Goal: Information Seeking & Learning: Understand process/instructions

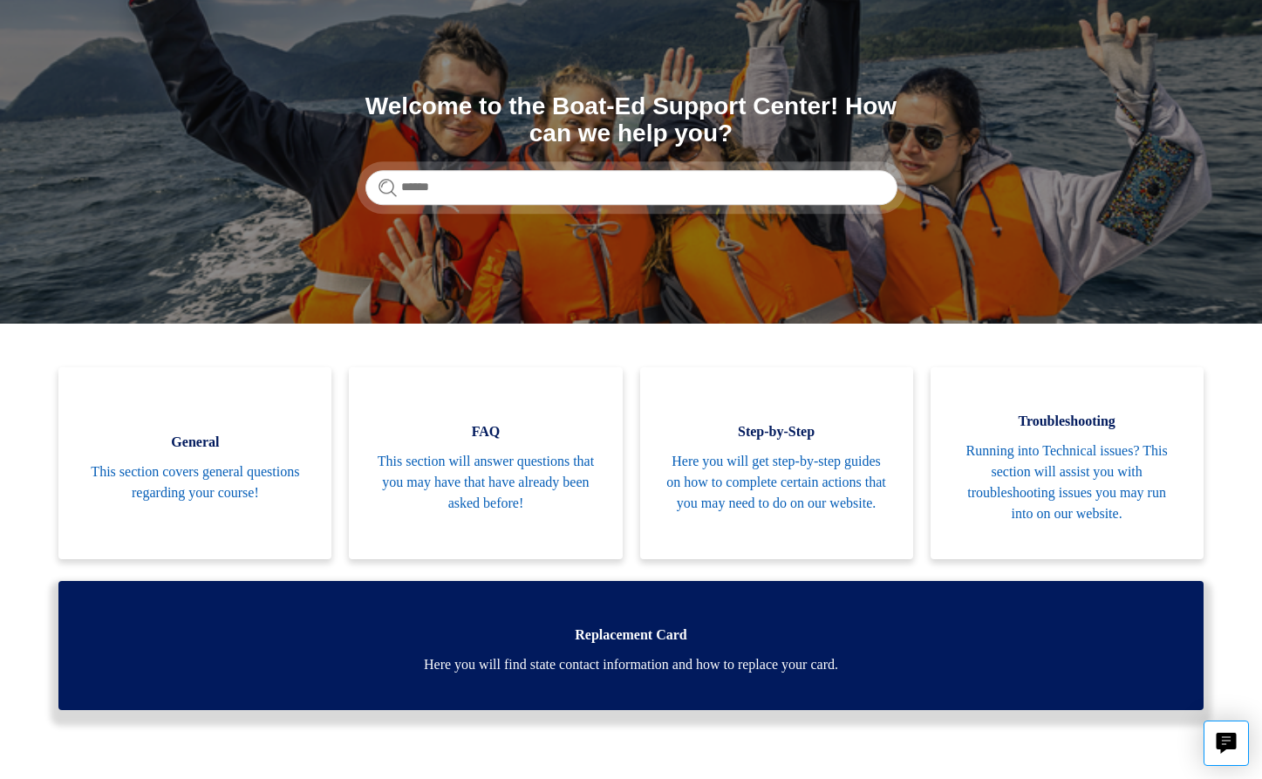
scroll to position [134, 0]
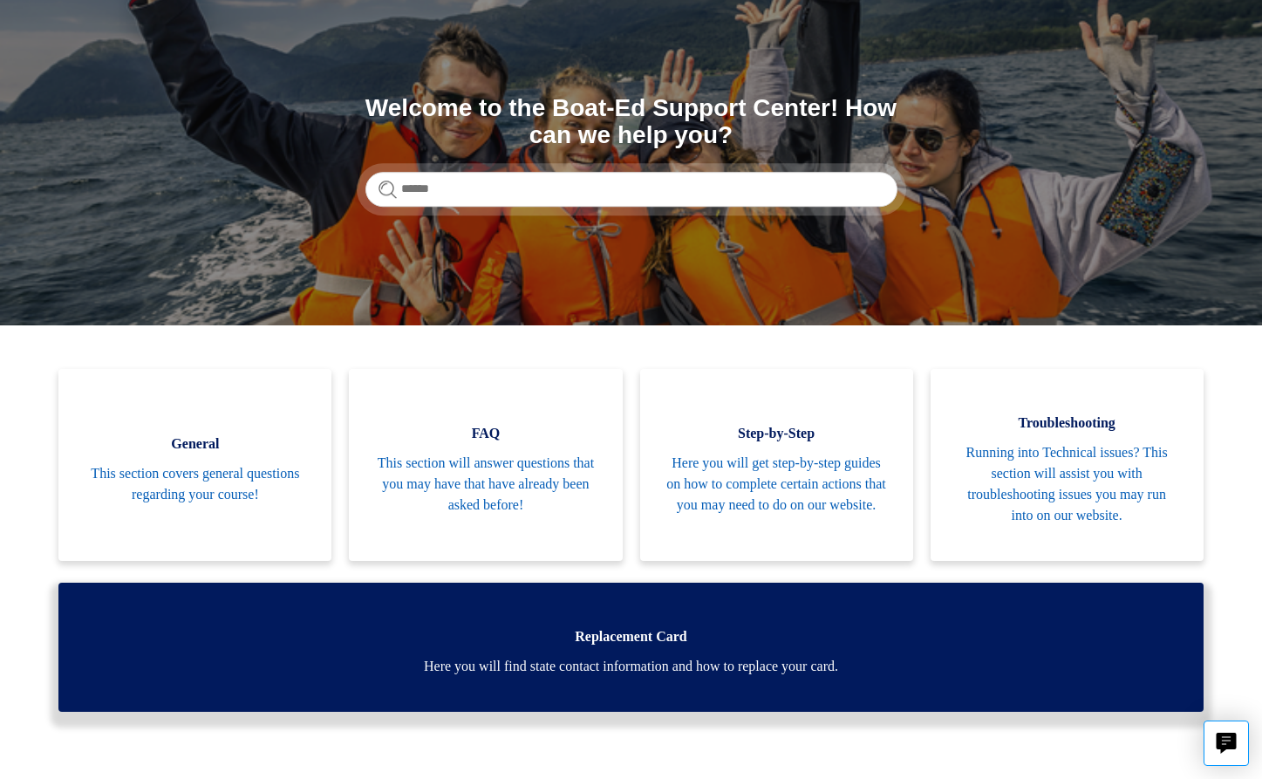
click at [702, 661] on span "Here you will find state contact information and how to replace your card." at bounding box center [631, 666] width 1092 height 21
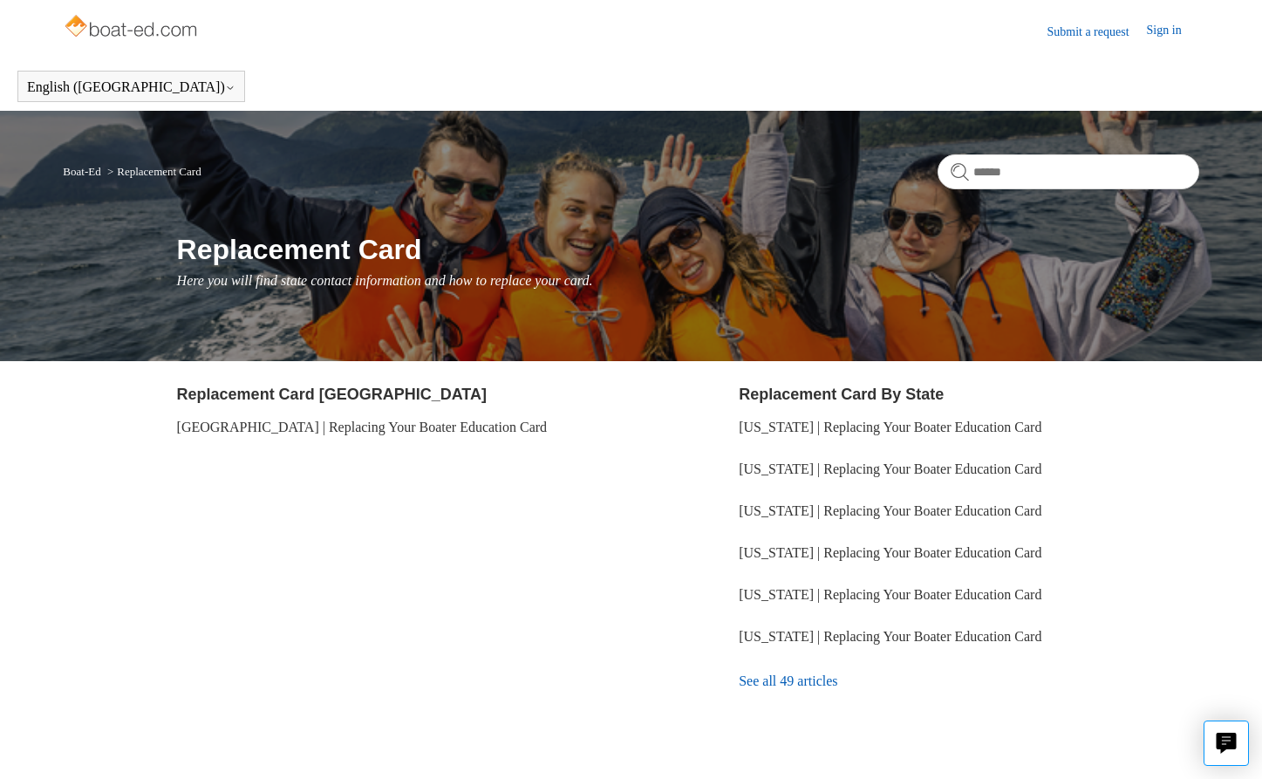
click at [1163, 30] on link "Sign in" at bounding box center [1173, 31] width 52 height 21
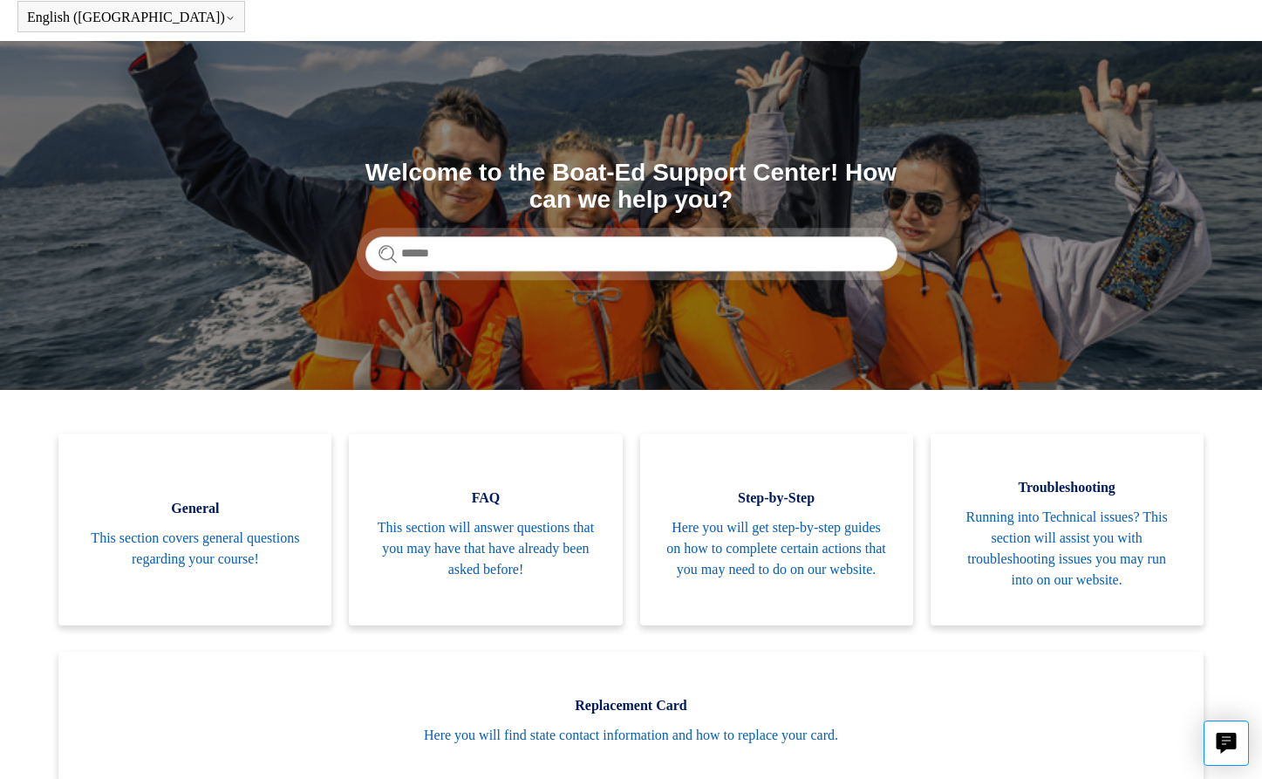
scroll to position [118, 0]
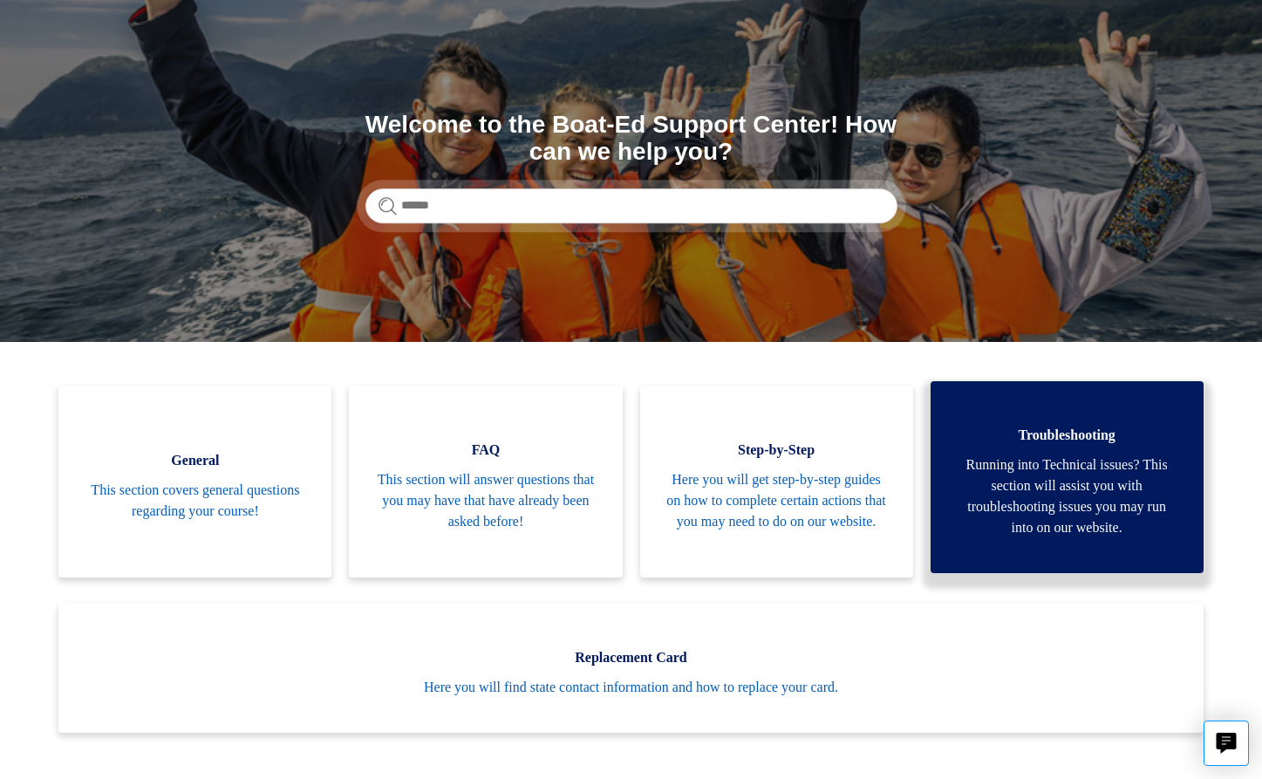
click at [1086, 465] on span "Running into Technical issues? This section will assist you with troubleshootin…" at bounding box center [1067, 497] width 221 height 84
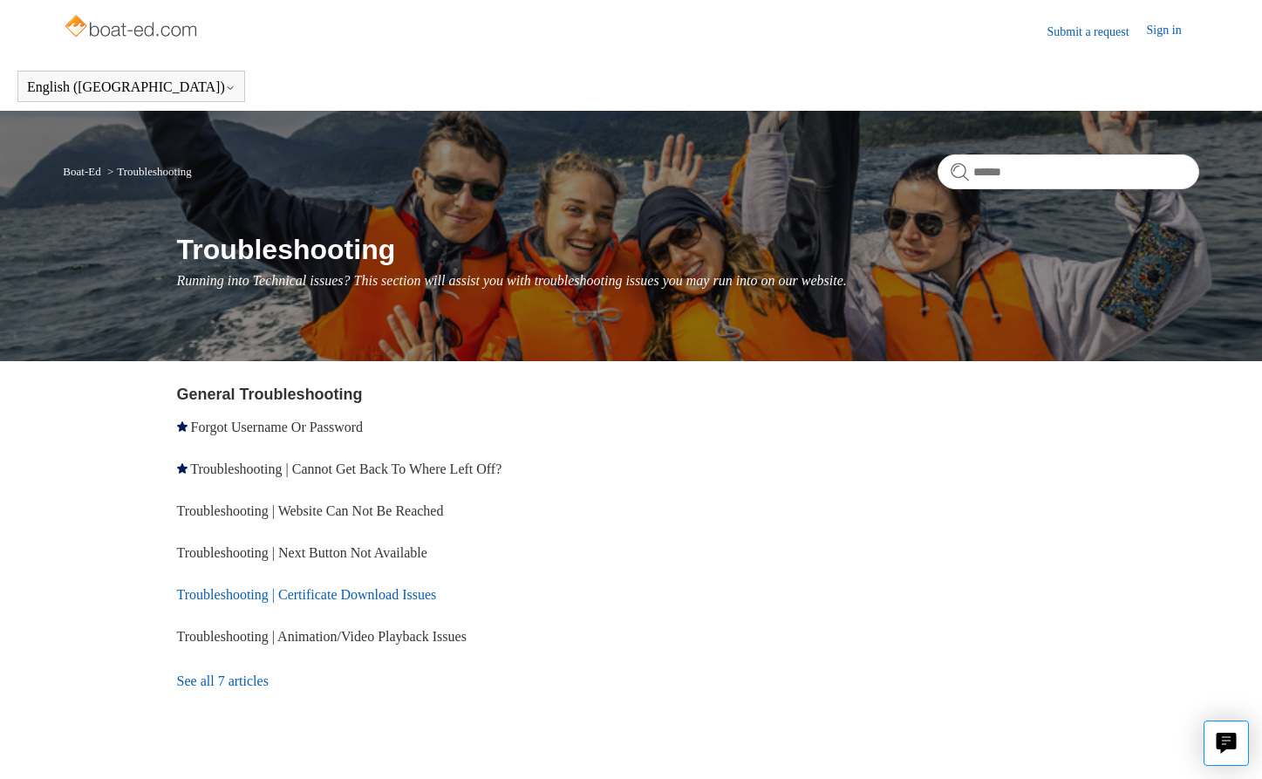
click at [369, 599] on link "Troubleshooting | Certificate Download Issues" at bounding box center [307, 594] width 260 height 15
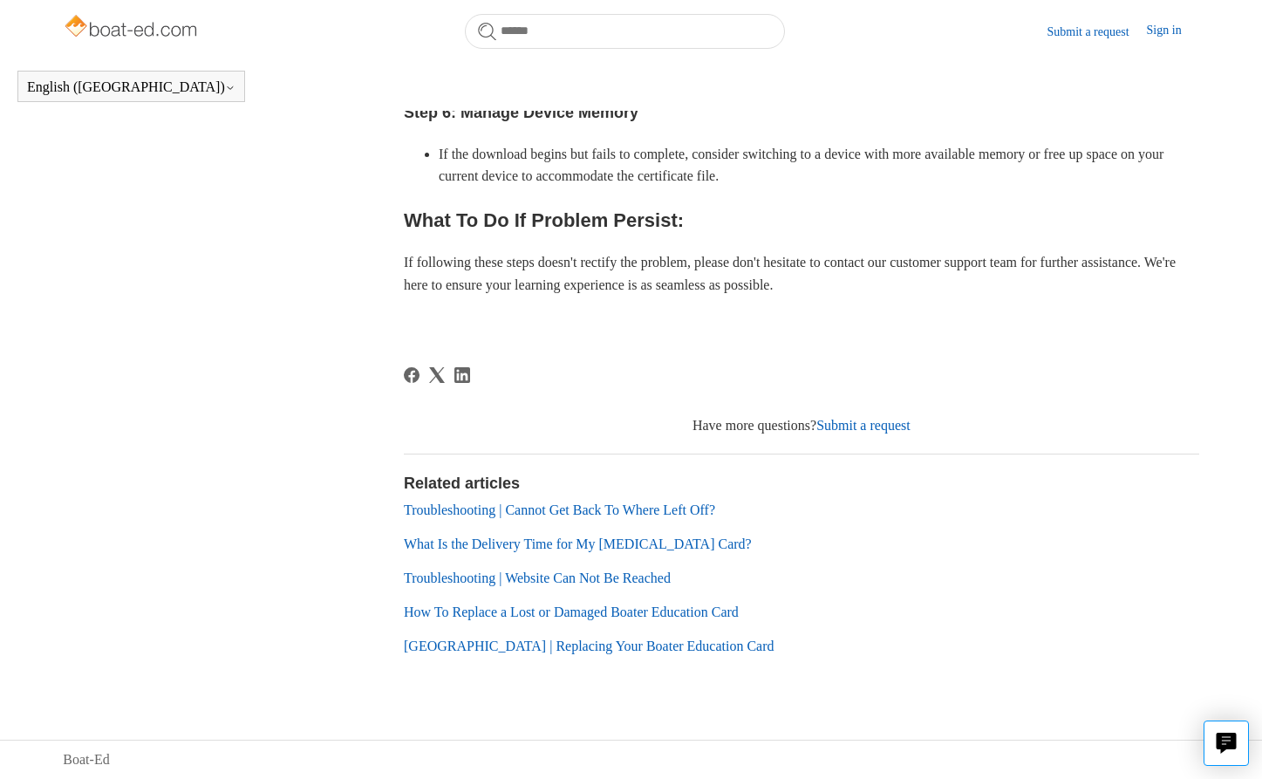
scroll to position [1246, 0]
click at [871, 431] on link "Submit a request" at bounding box center [864, 425] width 94 height 15
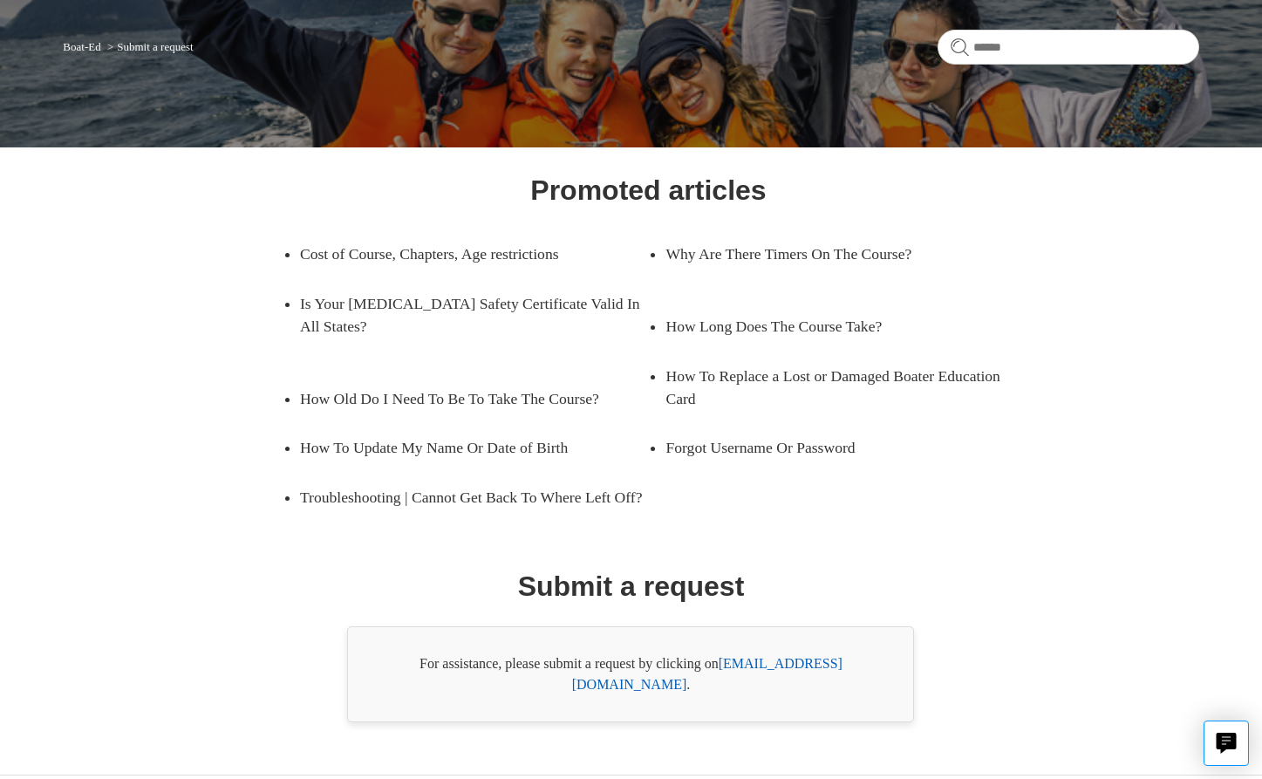
scroll to position [161, 0]
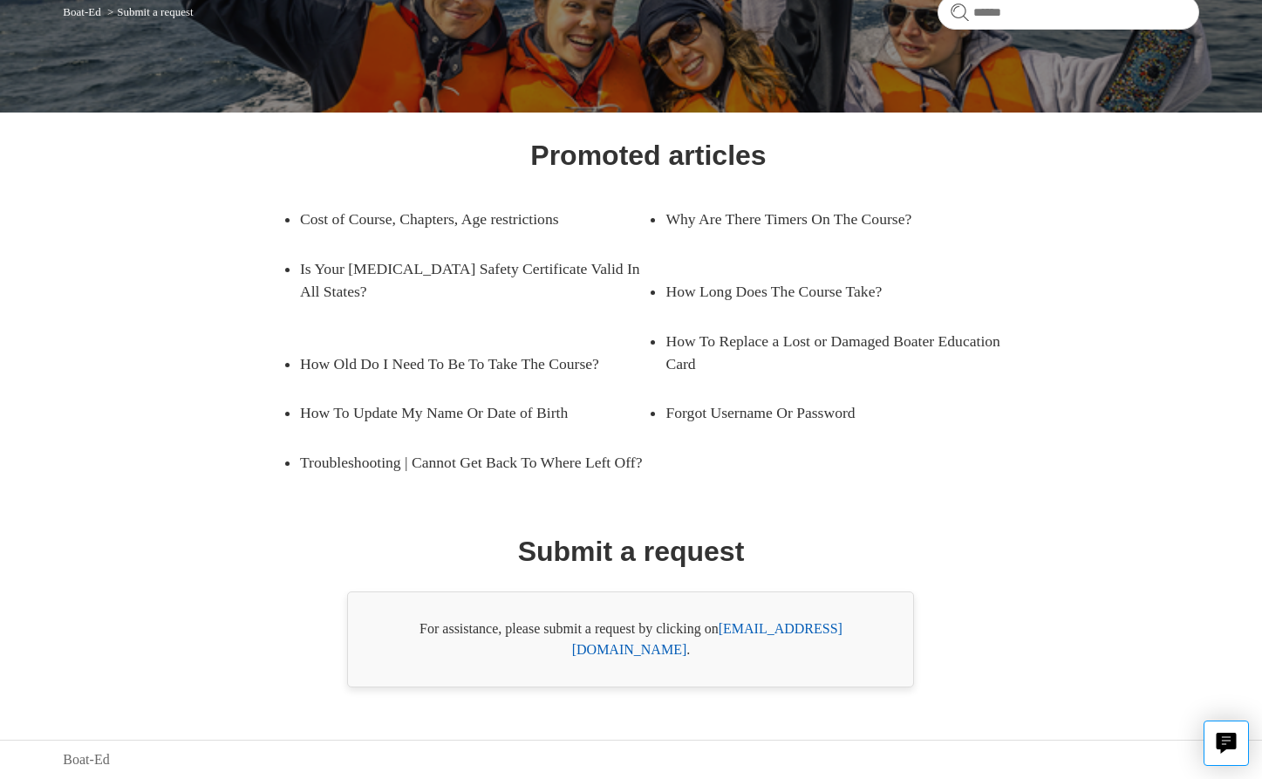
click at [796, 653] on link "[EMAIL_ADDRESS][DOMAIN_NAME]" at bounding box center [707, 639] width 270 height 36
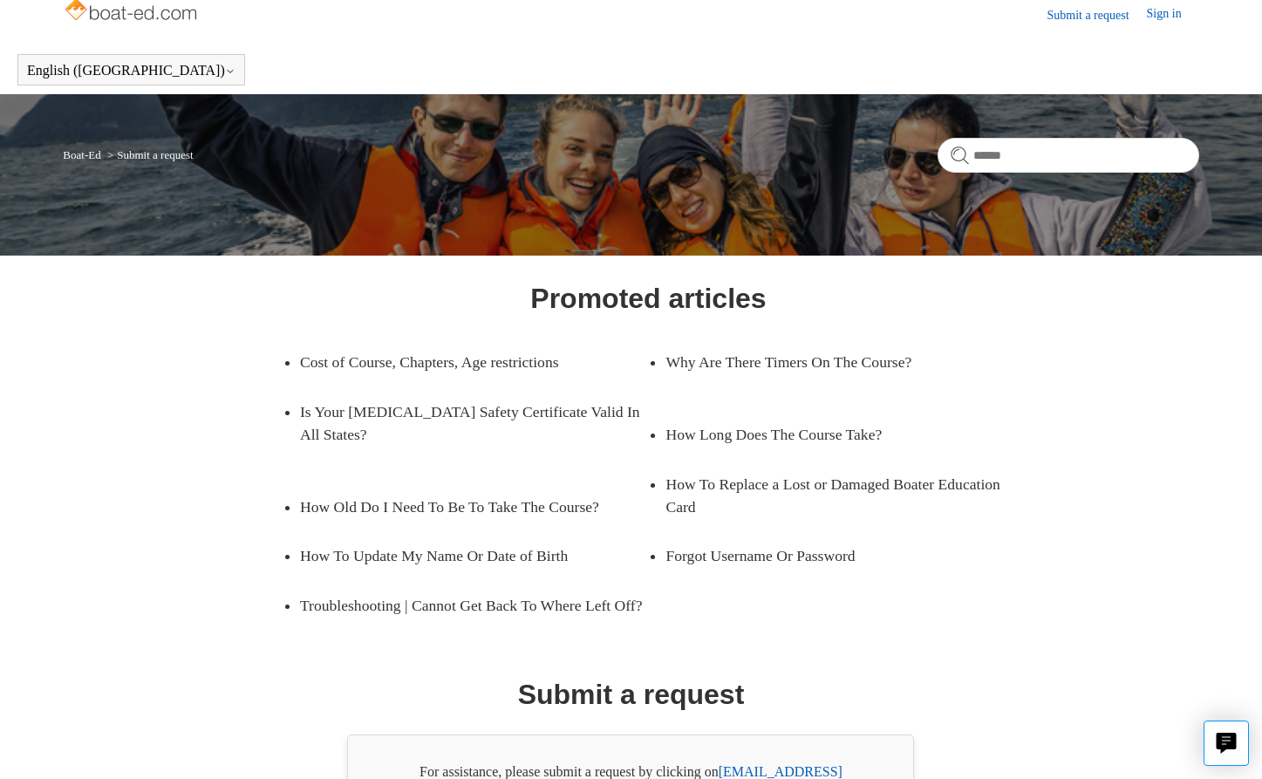
scroll to position [0, 0]
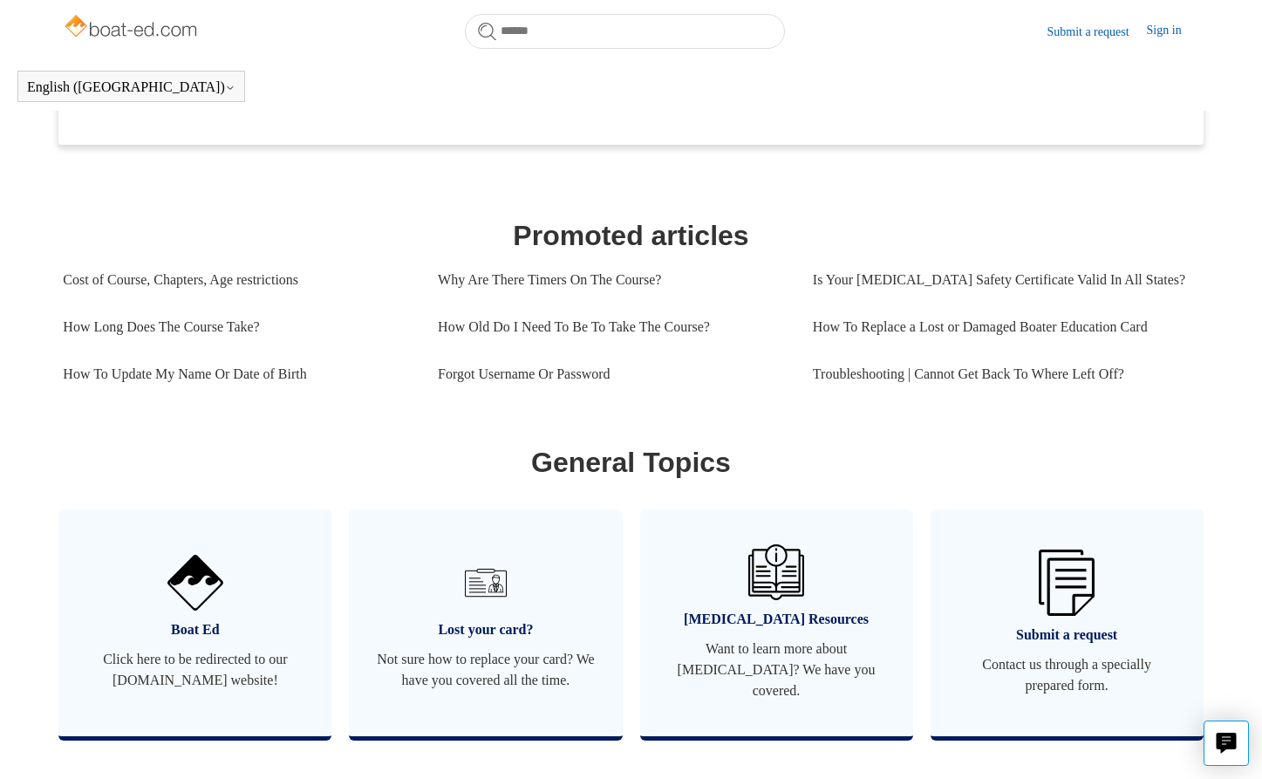
scroll to position [679, 0]
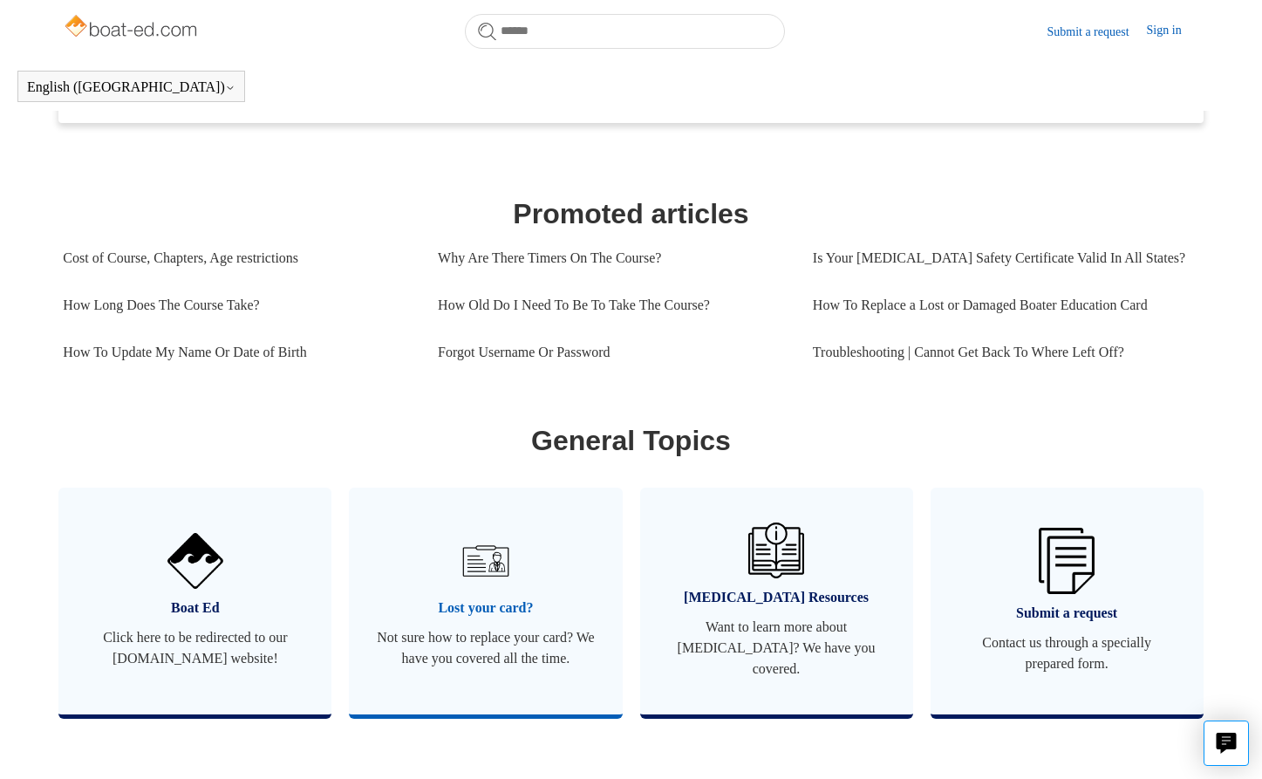
click at [462, 598] on span "Lost your card?" at bounding box center [485, 608] width 221 height 21
click at [257, 627] on span "Click here to be redirected to our [DOMAIN_NAME] website!" at bounding box center [195, 648] width 221 height 42
